Goal: Find contact information: Find contact information

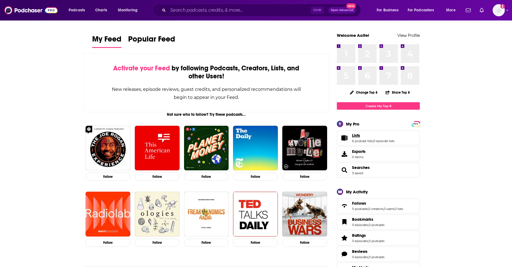
click at [371, 136] on link "Lists" at bounding box center [373, 135] width 42 height 5
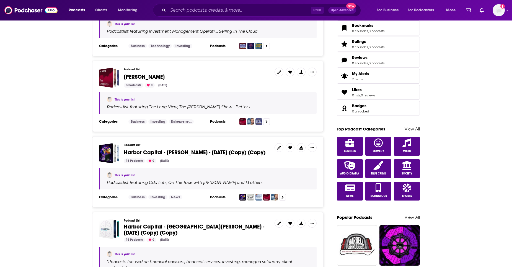
scroll to position [304, 0]
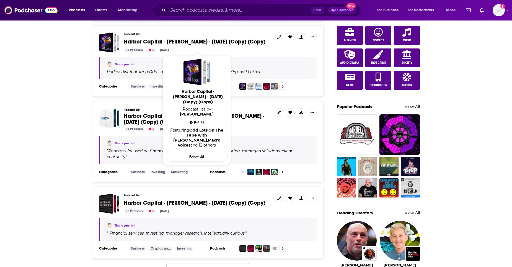
click at [207, 40] on span "Harbor Capital - [PERSON_NAME] - [DATE] (Copy) (Copy)" at bounding box center [195, 41] width 142 height 7
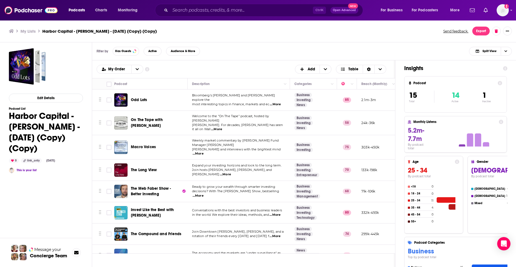
click at [135, 97] on span "Odd Lots" at bounding box center [139, 99] width 16 height 5
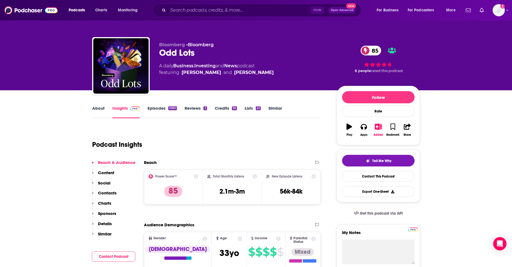
click at [104, 111] on link "About" at bounding box center [98, 111] width 12 height 13
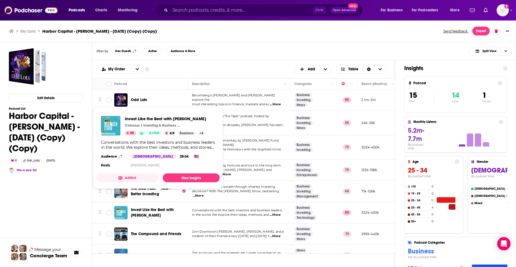
click at [152, 207] on span "Invest Like the Best with [PERSON_NAME]" at bounding box center [152, 212] width 43 height 10
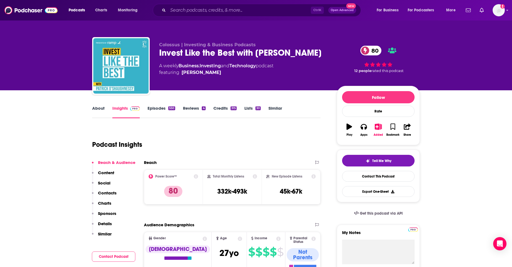
drag, startPoint x: 160, startPoint y: 51, endPoint x: 222, endPoint y: 66, distance: 64.1
click at [222, 58] on div "Invest Like the Best with Patrick O'Shaughnessy 80" at bounding box center [243, 52] width 169 height 11
copy h2 "Invest Like the Best with [PERSON_NAME]"
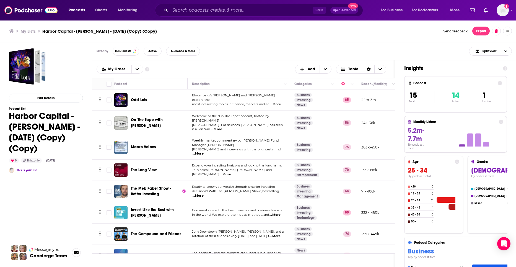
click at [157, 231] on span "The Compound and Friends" at bounding box center [156, 233] width 50 height 5
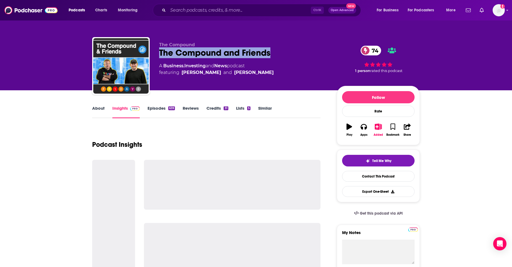
drag, startPoint x: 160, startPoint y: 54, endPoint x: 270, endPoint y: 55, distance: 109.5
click at [270, 55] on div "The Compound and Friends 74" at bounding box center [243, 52] width 169 height 11
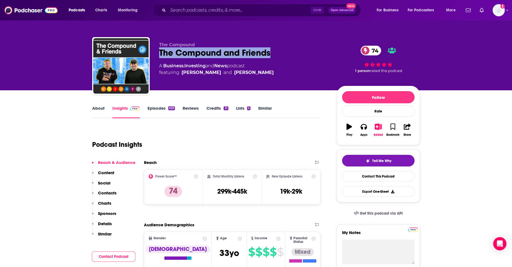
copy h2 "The Compound and Friends"
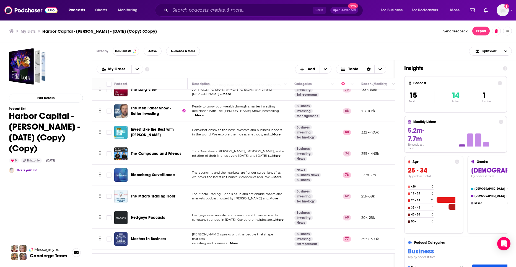
scroll to position [83, 0]
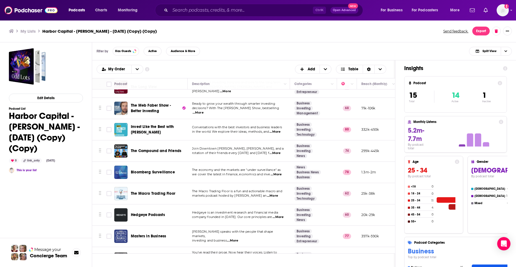
click at [147, 170] on span "Bloomberg Surveillance" at bounding box center [153, 172] width 44 height 5
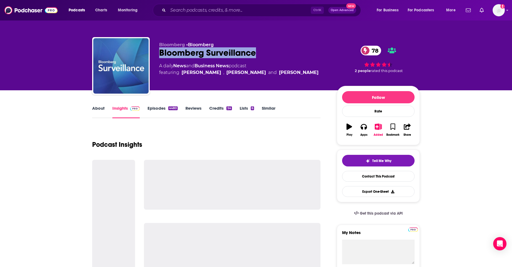
drag, startPoint x: 157, startPoint y: 52, endPoint x: 256, endPoint y: 55, distance: 98.3
click at [255, 55] on div "Bloomberg • Bloomberg Bloomberg Surveillance 78 A daily News and Business News …" at bounding box center [256, 67] width 328 height 60
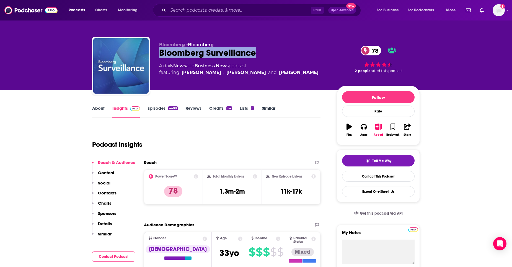
copy h2 "Bloomberg Surveillance"
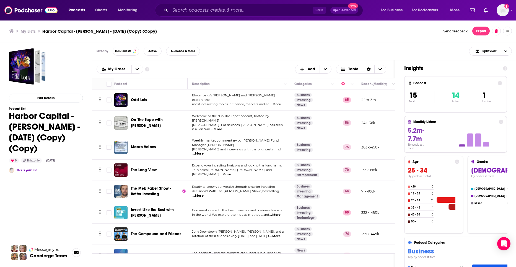
scroll to position [83, 0]
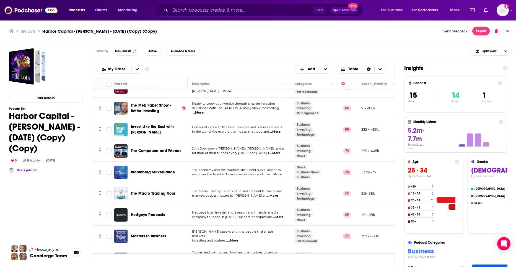
drag, startPoint x: 155, startPoint y: 191, endPoint x: 155, endPoint y: 185, distance: 6.1
click at [155, 191] on div "The Macro Trading Floor" at bounding box center [160, 193] width 58 height 13
click at [156, 191] on span "The Macro Trading Floor" at bounding box center [153, 193] width 45 height 5
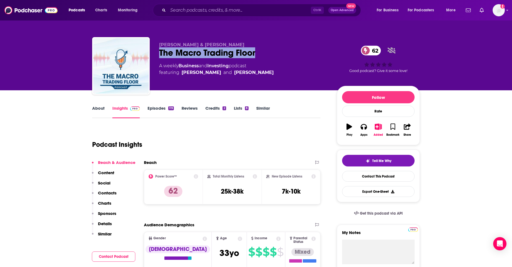
drag, startPoint x: 160, startPoint y: 54, endPoint x: 261, endPoint y: 60, distance: 100.3
click at [261, 60] on div "Alfonso Peccatiello & Brent Donnelly The Macro Trading Floor 62 A weekly Busine…" at bounding box center [243, 64] width 169 height 44
copy h2 "The Macro Trading Floor"
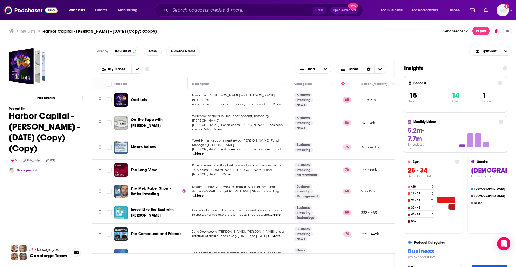
scroll to position [83, 0]
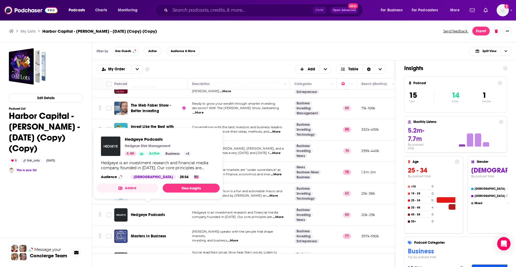
click at [153, 212] on span "Hedgeye Podcasts" at bounding box center [148, 214] width 34 height 5
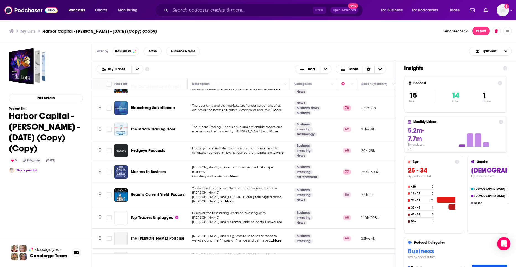
scroll to position [156, 0]
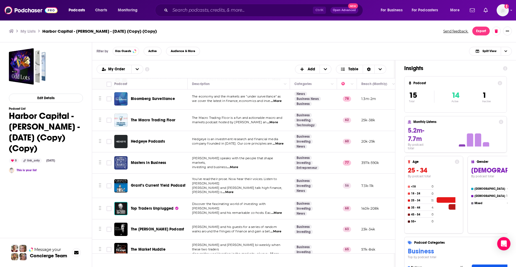
click at [143, 206] on span "Top Traders Unplugged" at bounding box center [152, 208] width 43 height 5
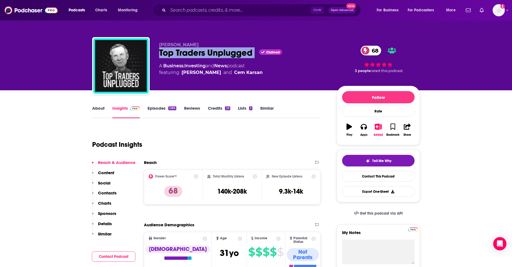
drag, startPoint x: 160, startPoint y: 52, endPoint x: 259, endPoint y: 53, distance: 98.5
click at [259, 53] on div "Top Traders Unplugged Claimed 68" at bounding box center [243, 52] width 169 height 11
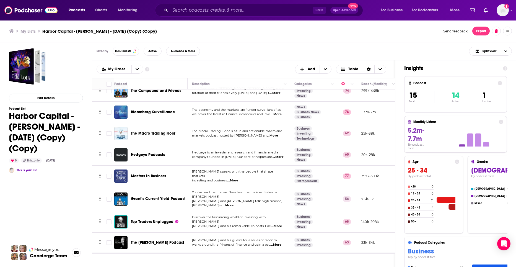
scroll to position [156, 0]
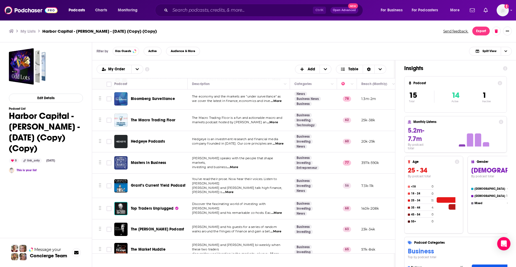
click at [156, 227] on span "The [PERSON_NAME] Podcast" at bounding box center [157, 229] width 53 height 5
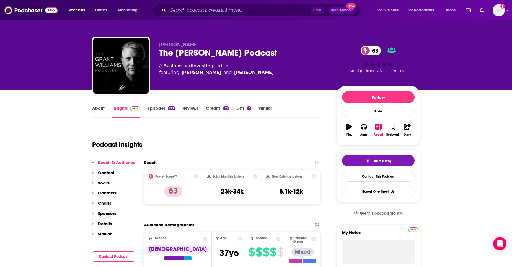
drag, startPoint x: 161, startPoint y: 51, endPoint x: 270, endPoint y: 52, distance: 108.7
click at [270, 52] on div "The Grant Williams Podcast 63" at bounding box center [243, 52] width 169 height 11
copy h2 "The [PERSON_NAME] Podcast"
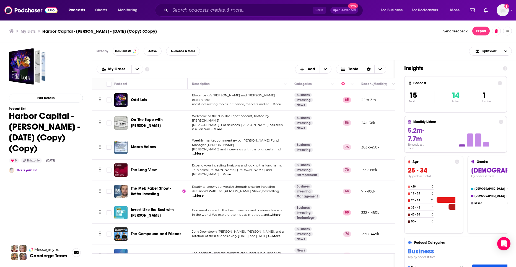
scroll to position [156, 0]
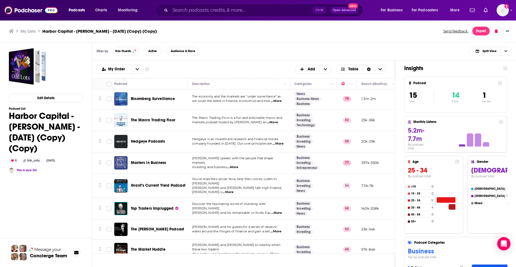
click at [154, 247] on span "The Market Huddle" at bounding box center [148, 249] width 35 height 5
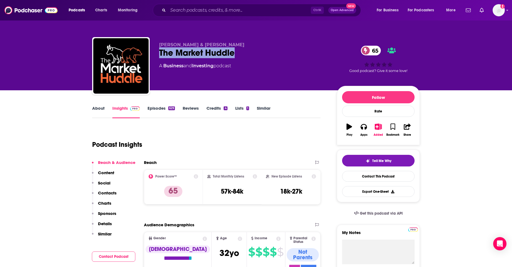
drag, startPoint x: 159, startPoint y: 51, endPoint x: 263, endPoint y: 51, distance: 103.2
click at [263, 51] on div "The Market Huddle 65" at bounding box center [243, 52] width 169 height 11
copy h2 "The Market Huddle"
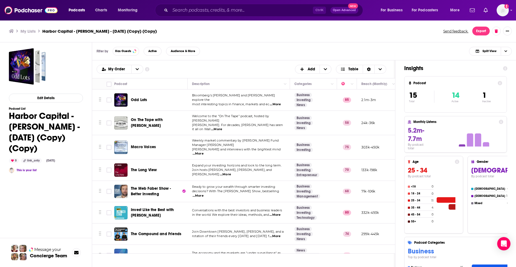
click at [134, 97] on span "Odd Lots" at bounding box center [139, 99] width 16 height 5
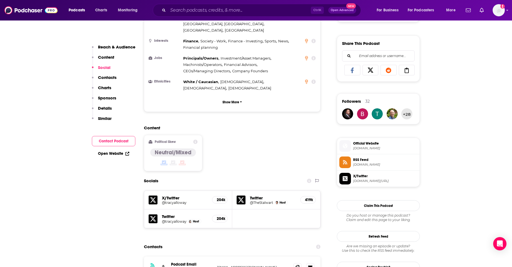
scroll to position [443, 0]
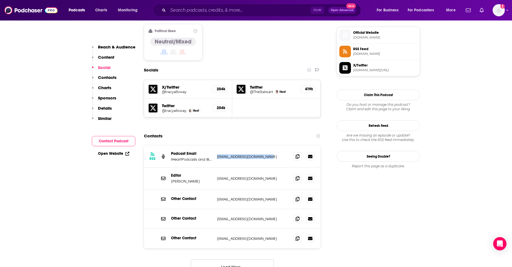
drag, startPoint x: 217, startPoint y: 136, endPoint x: 268, endPoint y: 136, distance: 51.2
click at [268, 154] on p "[EMAIL_ADDRESS][DOMAIN_NAME]" at bounding box center [253, 156] width 72 height 5
copy p "[EMAIL_ADDRESS][DOMAIN_NAME]"
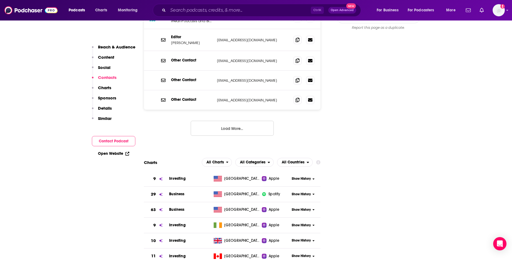
scroll to position [387, 0]
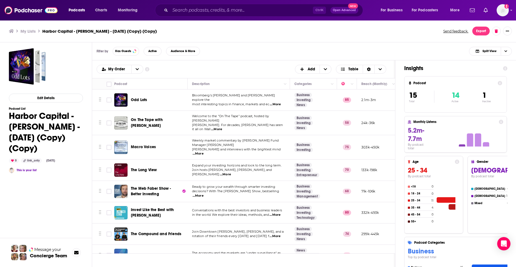
click at [138, 117] on span "On The Tape with [PERSON_NAME]" at bounding box center [147, 122] width 32 height 10
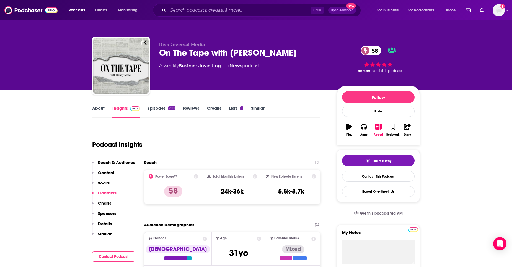
click at [95, 114] on link "About" at bounding box center [98, 111] width 12 height 13
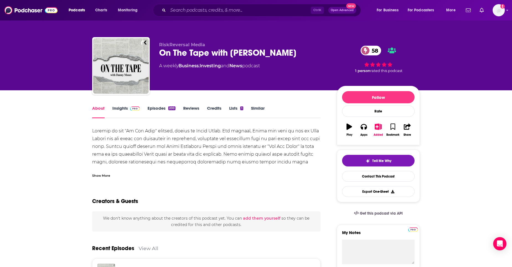
click at [118, 109] on link "Insights" at bounding box center [125, 111] width 27 height 13
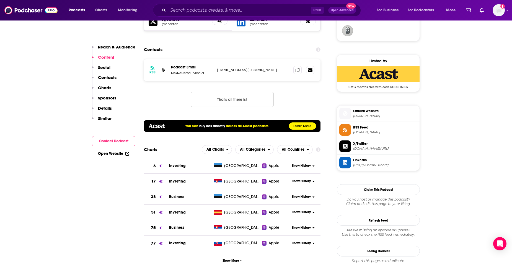
scroll to position [249, 0]
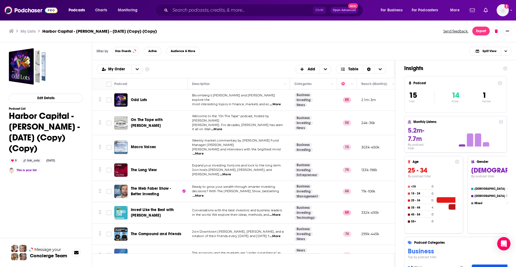
click at [147, 144] on span "Macro Voices" at bounding box center [143, 146] width 25 height 5
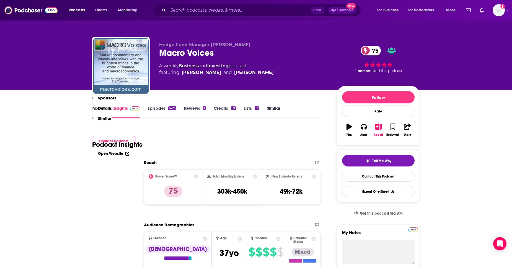
scroll to position [138, 0]
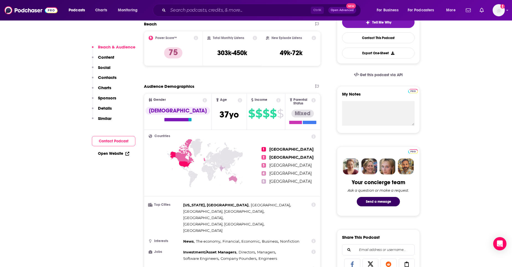
click at [108, 76] on p "Contacts" at bounding box center [107, 77] width 19 height 5
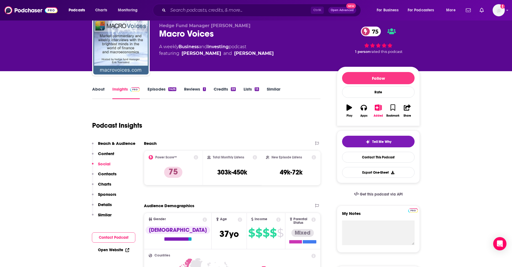
scroll to position [0, 0]
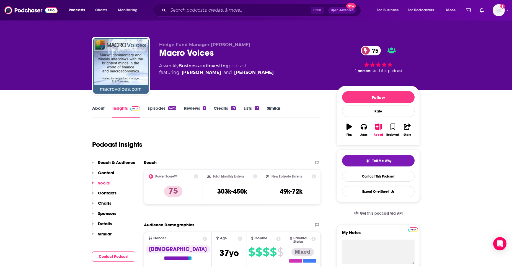
click at [174, 107] on div "1426" at bounding box center [172, 108] width 8 height 4
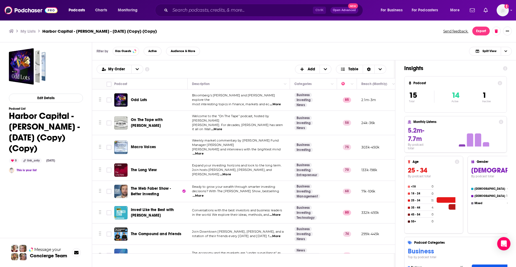
click at [147, 167] on span "The Long View" at bounding box center [144, 169] width 26 height 5
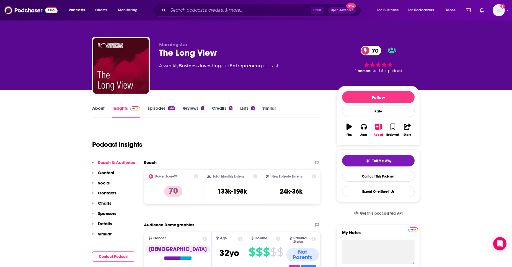
click at [167, 109] on link "Episodes 341" at bounding box center [160, 111] width 27 height 13
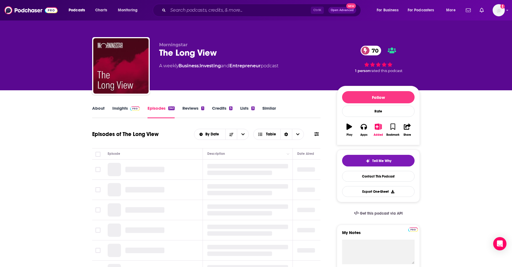
click at [135, 109] on img at bounding box center [135, 108] width 10 height 4
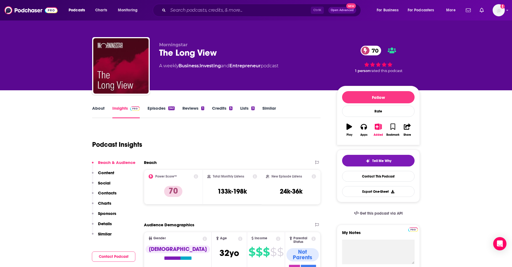
click at [106, 192] on p "Contacts" at bounding box center [107, 192] width 19 height 5
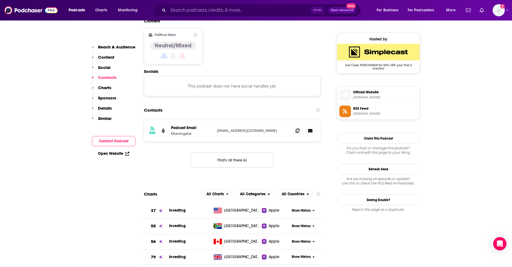
scroll to position [438, 0]
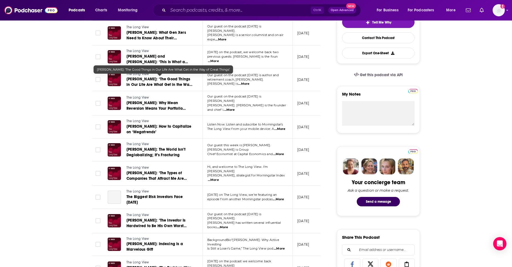
scroll to position [28, 0]
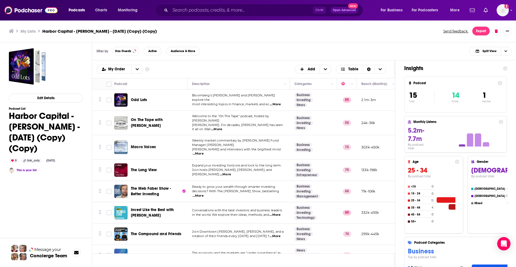
click at [154, 186] on span "The Meb Faber Show - Better Investing" at bounding box center [156, 191] width 50 height 11
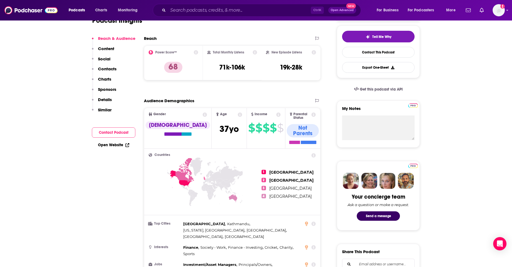
scroll to position [83, 0]
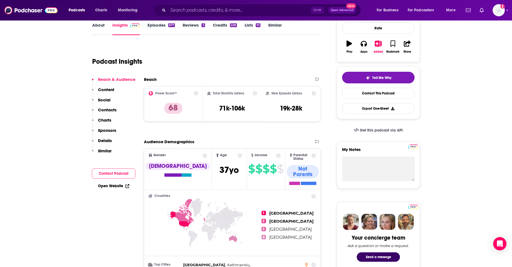
click at [106, 109] on p "Contacts" at bounding box center [107, 109] width 19 height 5
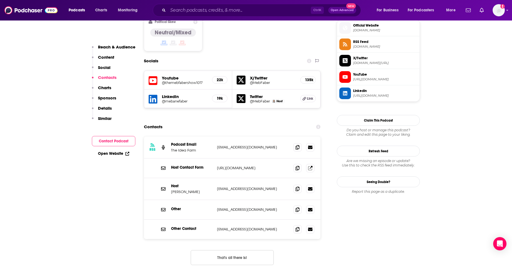
scroll to position [474, 0]
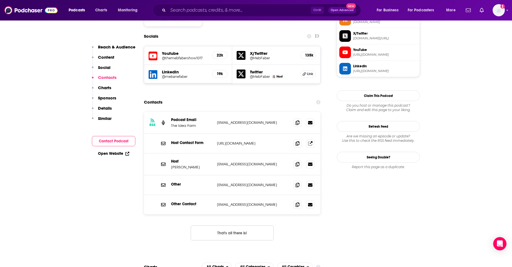
click at [376, 67] on span "Linkedin" at bounding box center [385, 66] width 64 height 5
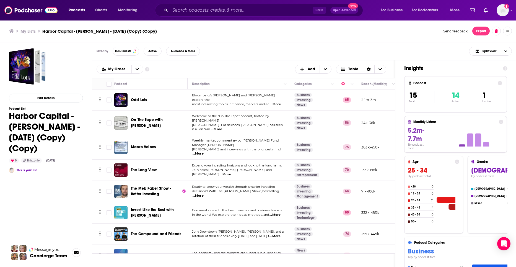
click at [155, 207] on span "Invest Like the Best with [PERSON_NAME]" at bounding box center [152, 212] width 43 height 10
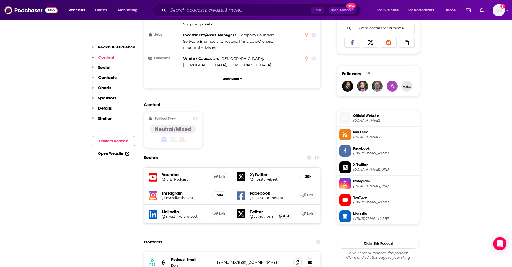
scroll to position [249, 0]
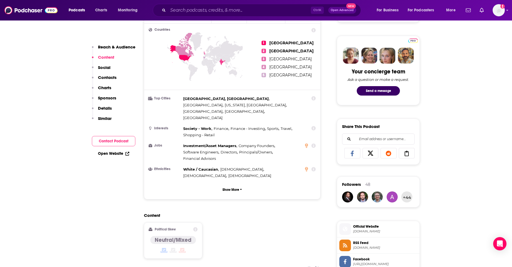
click at [108, 76] on p "Contacts" at bounding box center [107, 77] width 19 height 5
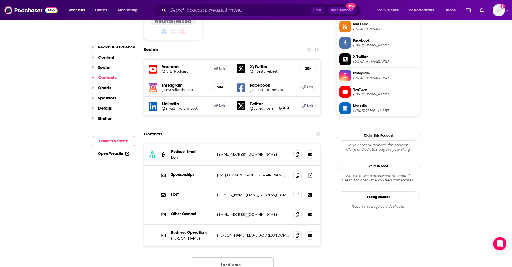
scroll to position [493, 0]
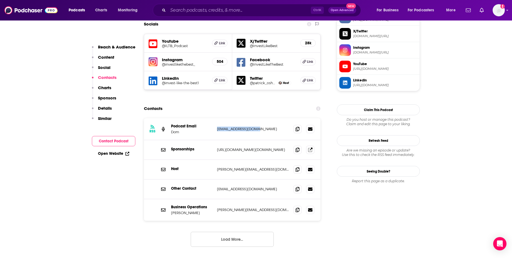
drag, startPoint x: 217, startPoint y: 105, endPoint x: 256, endPoint y: 106, distance: 38.5
click at [256, 118] on div "RSS Podcast Email Dom [EMAIL_ADDRESS][DOMAIN_NAME] [EMAIL_ADDRESS][DOMAIN_NAME]" at bounding box center [232, 129] width 176 height 22
copy p "[EMAIL_ADDRESS][DOMAIN_NAME]"
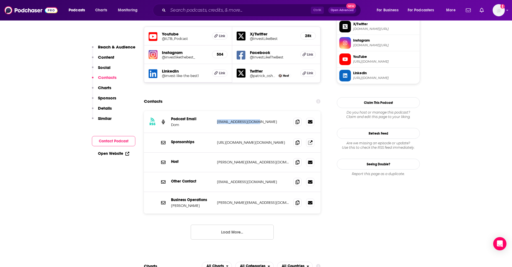
scroll to position [498, 0]
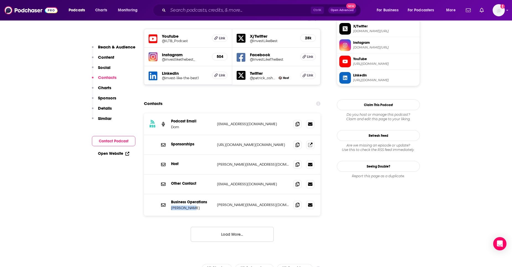
drag, startPoint x: 171, startPoint y: 181, endPoint x: 193, endPoint y: 183, distance: 22.2
click at [193, 205] on p "[PERSON_NAME]" at bounding box center [191, 207] width 41 height 5
copy p "[PERSON_NAME]"
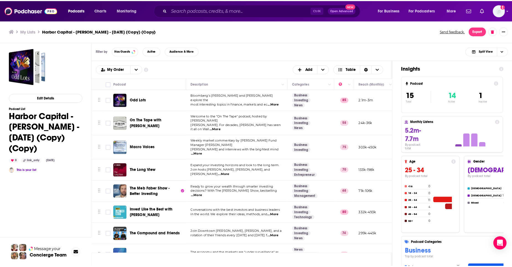
scroll to position [55, 0]
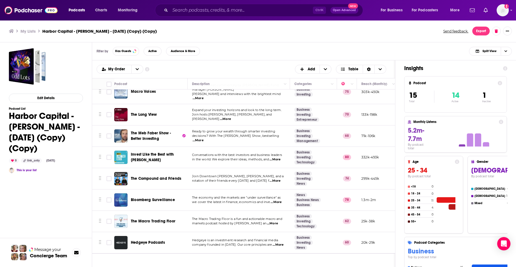
click at [159, 176] on span "The Compound and Friends" at bounding box center [156, 178] width 50 height 5
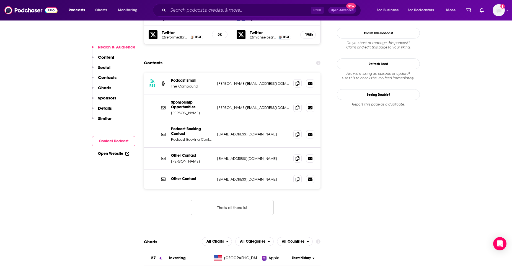
scroll to position [498, 0]
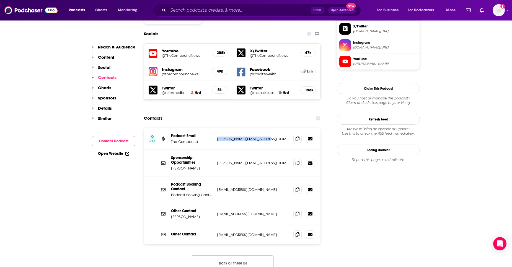
drag, startPoint x: 215, startPoint y: 103, endPoint x: 271, endPoint y: 104, distance: 55.9
click at [271, 128] on div "RSS Podcast Email The Compound [PERSON_NAME][EMAIL_ADDRESS][DOMAIN_NAME] [PERSO…" at bounding box center [232, 139] width 176 height 22
copy p "[PERSON_NAME][EMAIL_ADDRESS][DOMAIN_NAME]"
drag, startPoint x: 218, startPoint y: 155, endPoint x: 261, endPoint y: 160, distance: 43.2
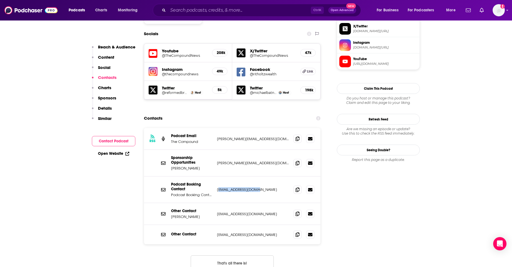
click at [261, 176] on div "Podcast Booking Contact Podcast Booking Contact [EMAIL_ADDRESS][DOMAIN_NAME] [E…" at bounding box center [232, 189] width 176 height 27
drag, startPoint x: 261, startPoint y: 160, endPoint x: 227, endPoint y: 159, distance: 34.3
click at [227, 176] on div "Podcast Booking Contact Podcast Booking Contact [EMAIL_ADDRESS][DOMAIN_NAME] [E…" at bounding box center [232, 189] width 176 height 27
drag, startPoint x: 218, startPoint y: 156, endPoint x: 277, endPoint y: 161, distance: 59.4
click at [277, 176] on div "Podcast Booking Contact Podcast Booking Contact [EMAIL_ADDRESS][DOMAIN_NAME] [E…" at bounding box center [232, 189] width 176 height 27
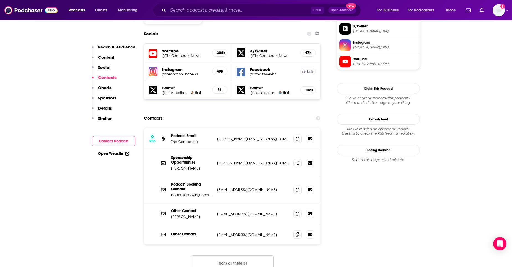
drag, startPoint x: 277, startPoint y: 161, endPoint x: 361, endPoint y: 183, distance: 87.0
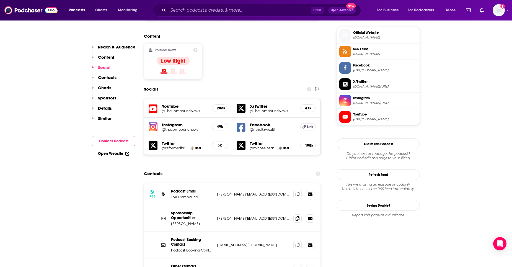
scroll to position [526, 0]
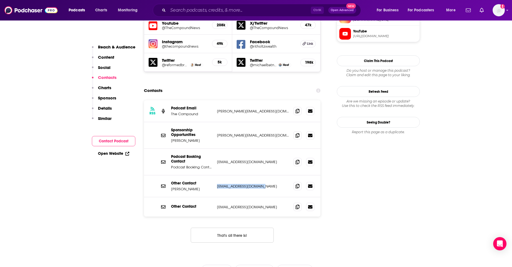
drag, startPoint x: 217, startPoint y: 151, endPoint x: 257, endPoint y: 155, distance: 40.5
click at [257, 175] on div "Other Contact [PERSON_NAME] [EMAIL_ADDRESS][DOMAIN_NAME] [EMAIL_ADDRESS][DOMAIN…" at bounding box center [232, 186] width 176 height 22
copy p "[EMAIL_ADDRESS][DOMAIN_NAME]"
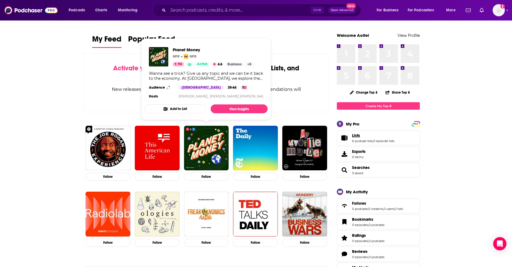
click at [372, 134] on link "Lists" at bounding box center [373, 135] width 42 height 5
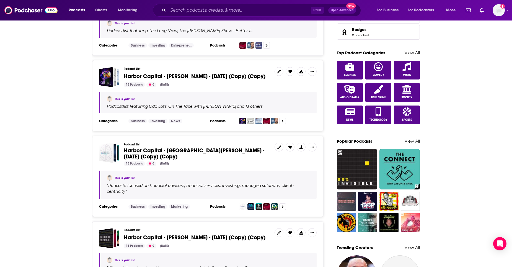
scroll to position [277, 0]
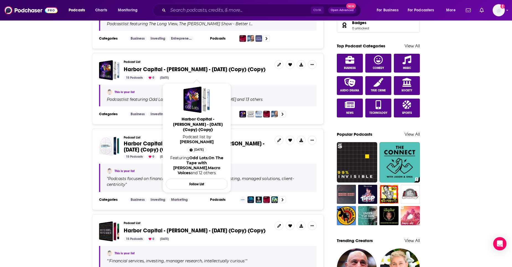
click at [188, 66] on span "Harbor Capital - [PERSON_NAME] - [DATE] (Copy) (Copy)" at bounding box center [195, 69] width 142 height 7
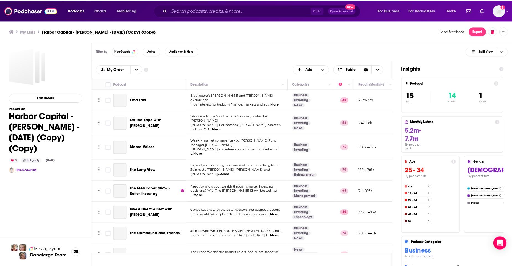
scroll to position [156, 0]
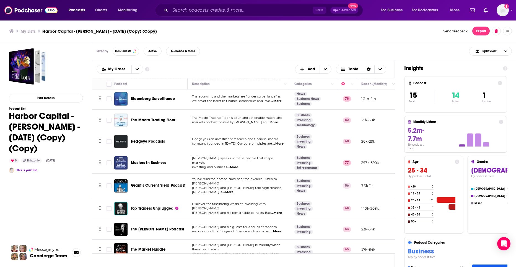
click at [160, 96] on span "Bloomberg Surveillance" at bounding box center [153, 98] width 44 height 5
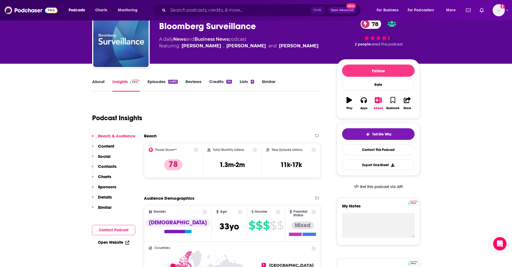
scroll to position [55, 0]
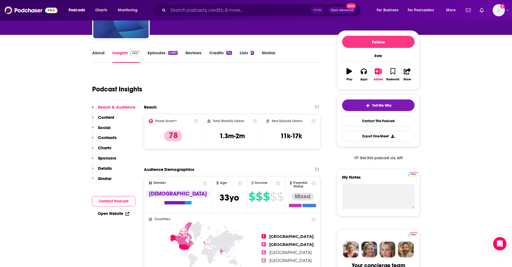
click at [109, 136] on p "Contacts" at bounding box center [107, 137] width 19 height 5
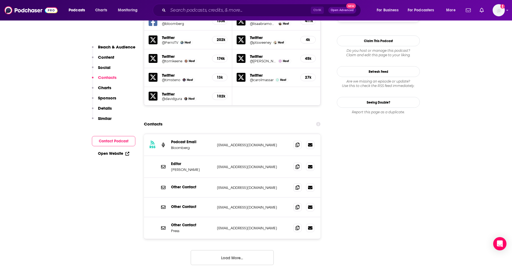
scroll to position [543, 0]
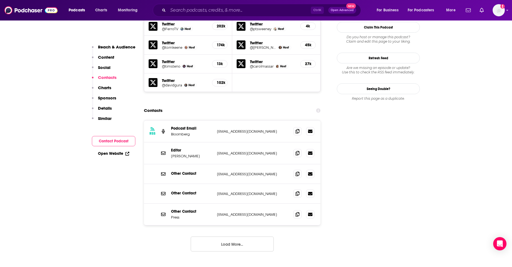
drag, startPoint x: 172, startPoint y: 129, endPoint x: 207, endPoint y: 128, distance: 34.3
click at [207, 154] on p "[PERSON_NAME]" at bounding box center [191, 156] width 41 height 5
copy p "[PERSON_NAME]"
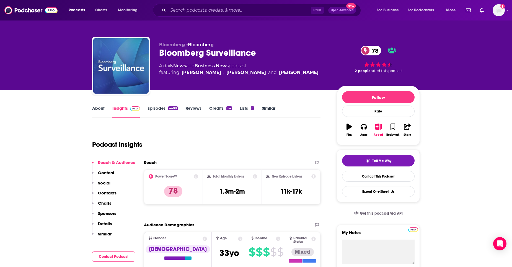
scroll to position [138, 0]
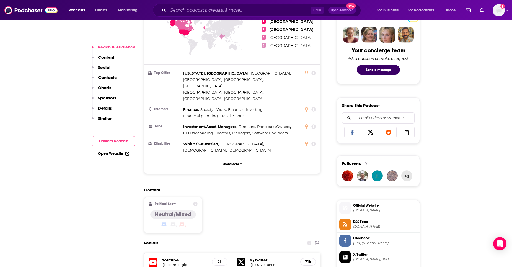
scroll to position [277, 0]
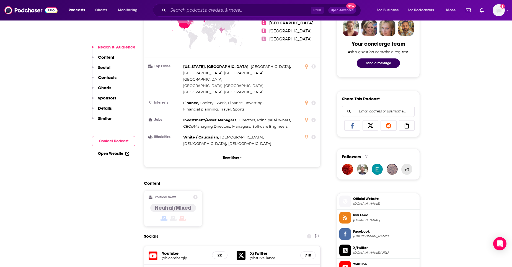
click at [107, 76] on p "Contacts" at bounding box center [107, 77] width 19 height 5
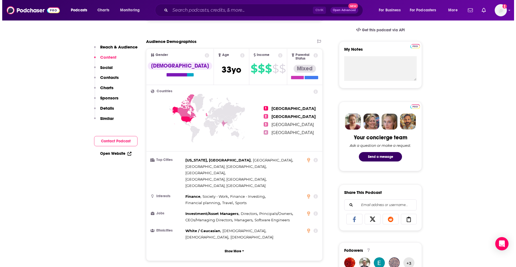
scroll to position [0, 0]
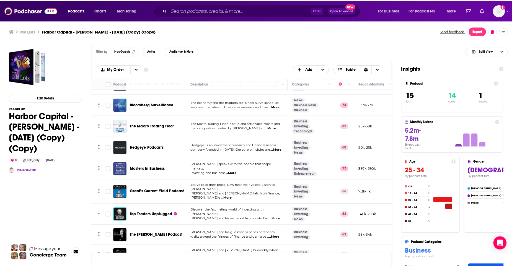
scroll to position [156, 0]
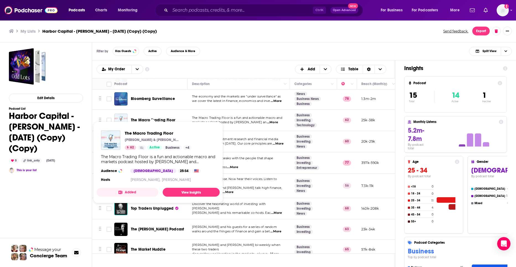
click at [154, 118] on span "The Macro Trading Floor" at bounding box center [153, 120] width 45 height 5
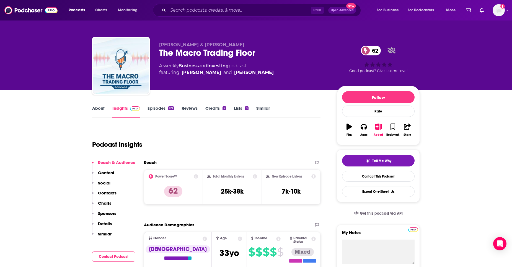
click at [111, 192] on p "Contacts" at bounding box center [107, 192] width 19 height 5
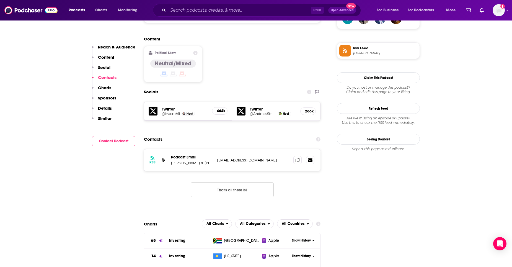
scroll to position [450, 0]
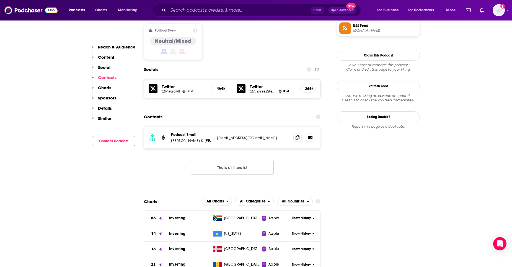
drag, startPoint x: 170, startPoint y: 106, endPoint x: 275, endPoint y: 106, distance: 105.1
click at [275, 127] on div "RSS Podcast Email Alfonso Peccatiello & Andreas Steno Larsen | Blockworks thema…" at bounding box center [232, 138] width 176 height 22
copy div "Alfonso Peccatiello & Andreas Steno Larsen | Blockworks themacrotradingfloor@gm…"
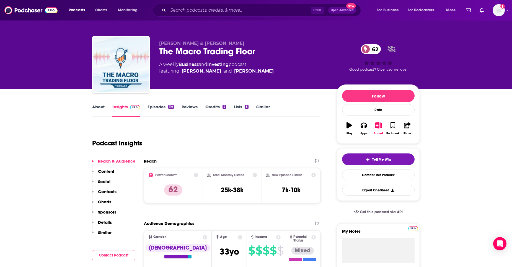
scroll to position [0, 0]
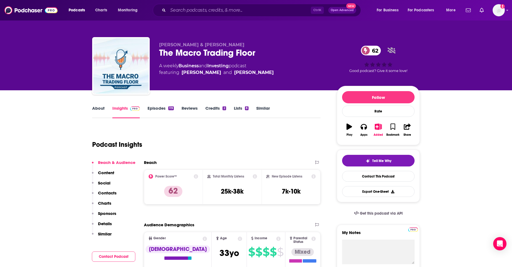
click at [102, 110] on link "About" at bounding box center [98, 111] width 12 height 13
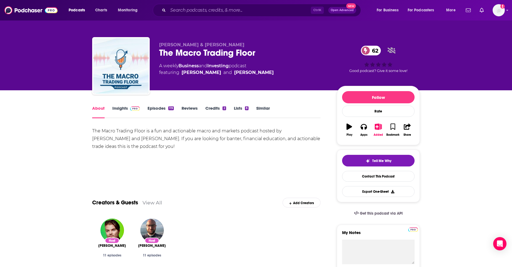
scroll to position [55, 0]
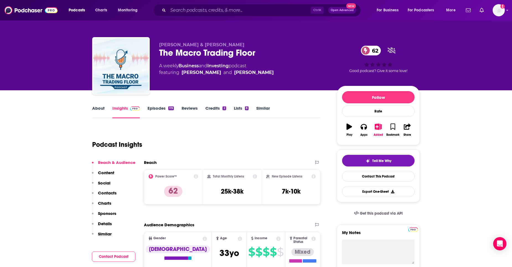
scroll to position [21, 0]
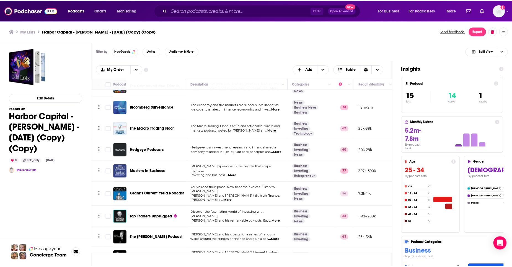
scroll to position [156, 0]
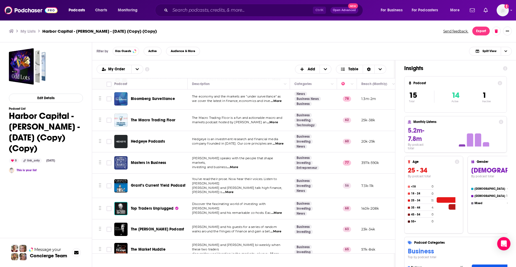
click at [157, 206] on span "Top Traders Unplugged" at bounding box center [152, 208] width 43 height 5
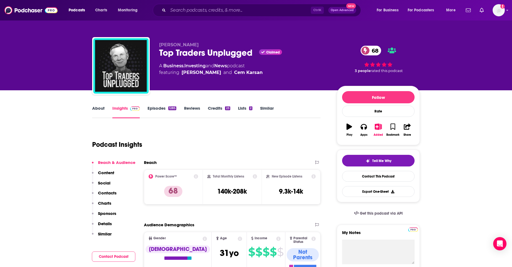
click at [109, 190] on p "Contacts" at bounding box center [107, 192] width 19 height 5
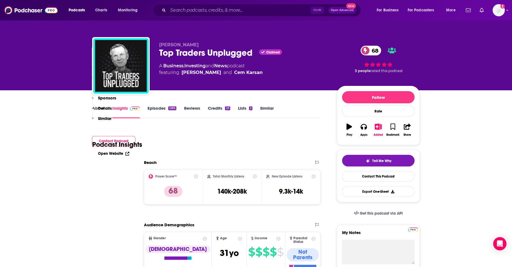
scroll to position [486, 0]
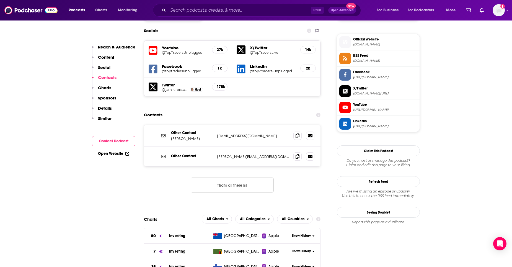
drag, startPoint x: 212, startPoint y: 105, endPoint x: 168, endPoint y: 108, distance: 43.3
click at [168, 125] on div "Other Contact Niels Kaastrup-Larsen info@toptradersunplugged.com info@toptrader…" at bounding box center [232, 136] width 176 height 22
copy p "Niels Kaastrup-Larsen"
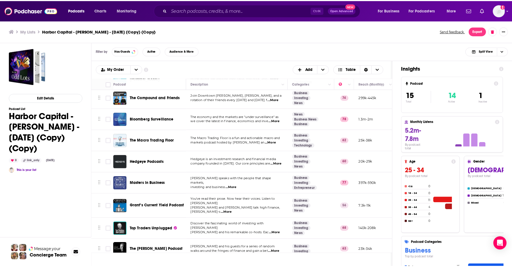
scroll to position [156, 0]
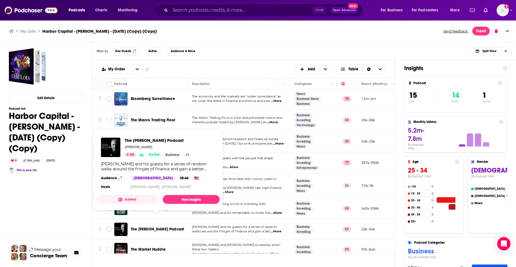
click at [139, 227] on span "The [PERSON_NAME] Podcast" at bounding box center [157, 229] width 53 height 5
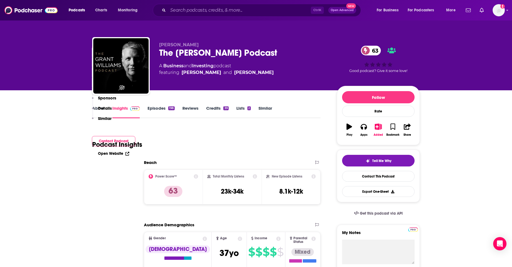
scroll to position [138, 0]
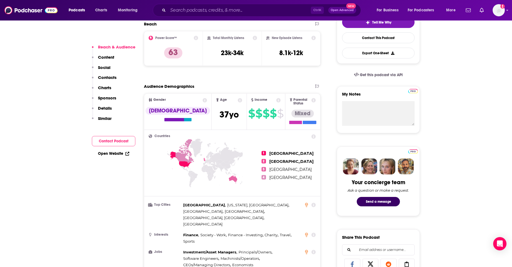
click at [114, 76] on p "Contacts" at bounding box center [107, 77] width 19 height 5
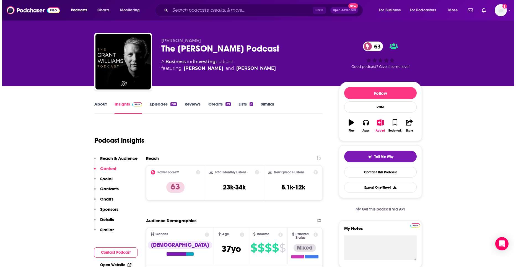
scroll to position [0, 0]
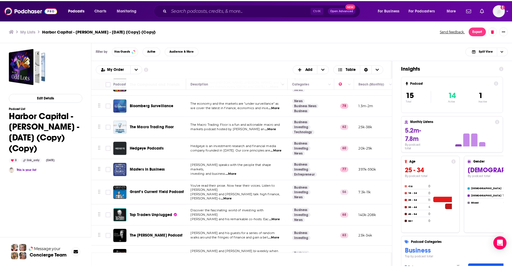
scroll to position [156, 0]
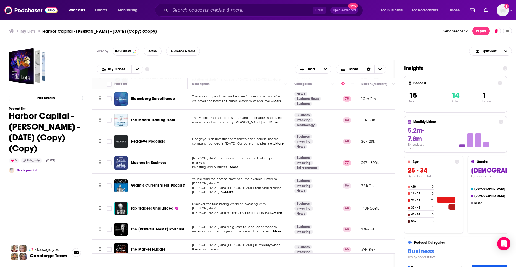
click at [149, 247] on span "The Market Huddle" at bounding box center [148, 249] width 35 height 5
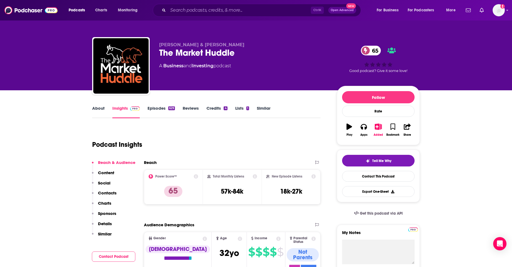
click at [106, 183] on p "Social" at bounding box center [104, 182] width 12 height 5
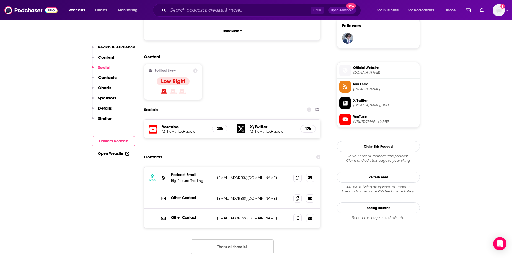
scroll to position [409, 0]
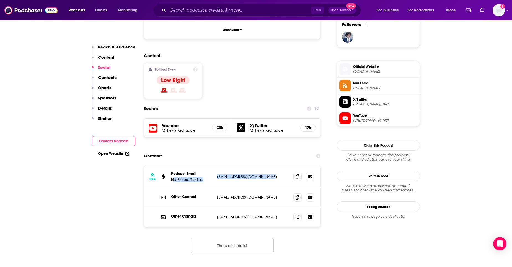
drag, startPoint x: 172, startPoint y: 152, endPoint x: 270, endPoint y: 152, distance: 97.7
click at [0, 0] on div "Podcast Email Big Picture Trading leena@bigpicturetrading.com leena@bigpicturet…" at bounding box center [0, 0] width 0 height 0
copy div "ig Picture Trading leena@bigpicturetrading.com"
